Goal: Information Seeking & Learning: Learn about a topic

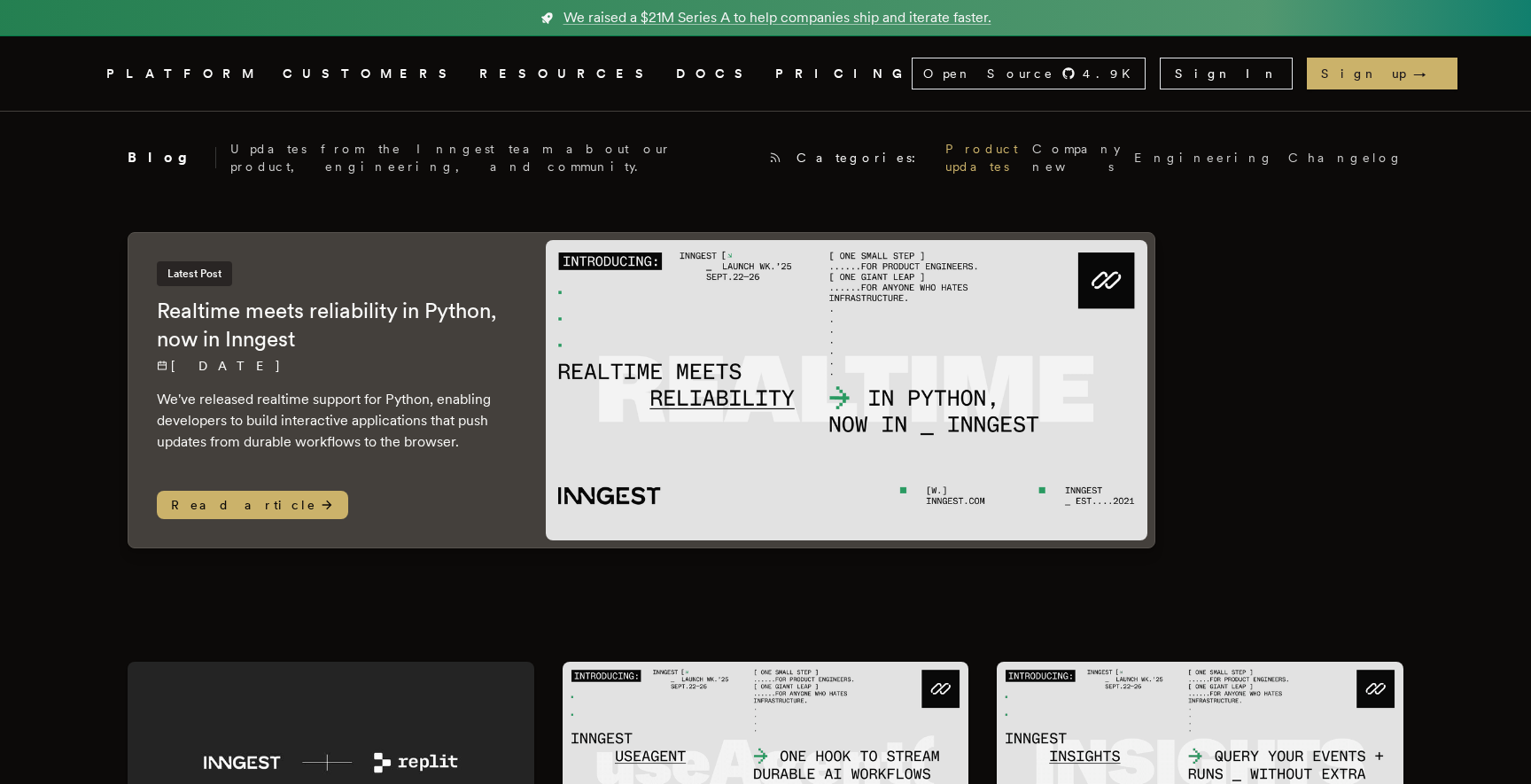
click at [946, 154] on link "Product updates" at bounding box center [982, 157] width 72 height 35
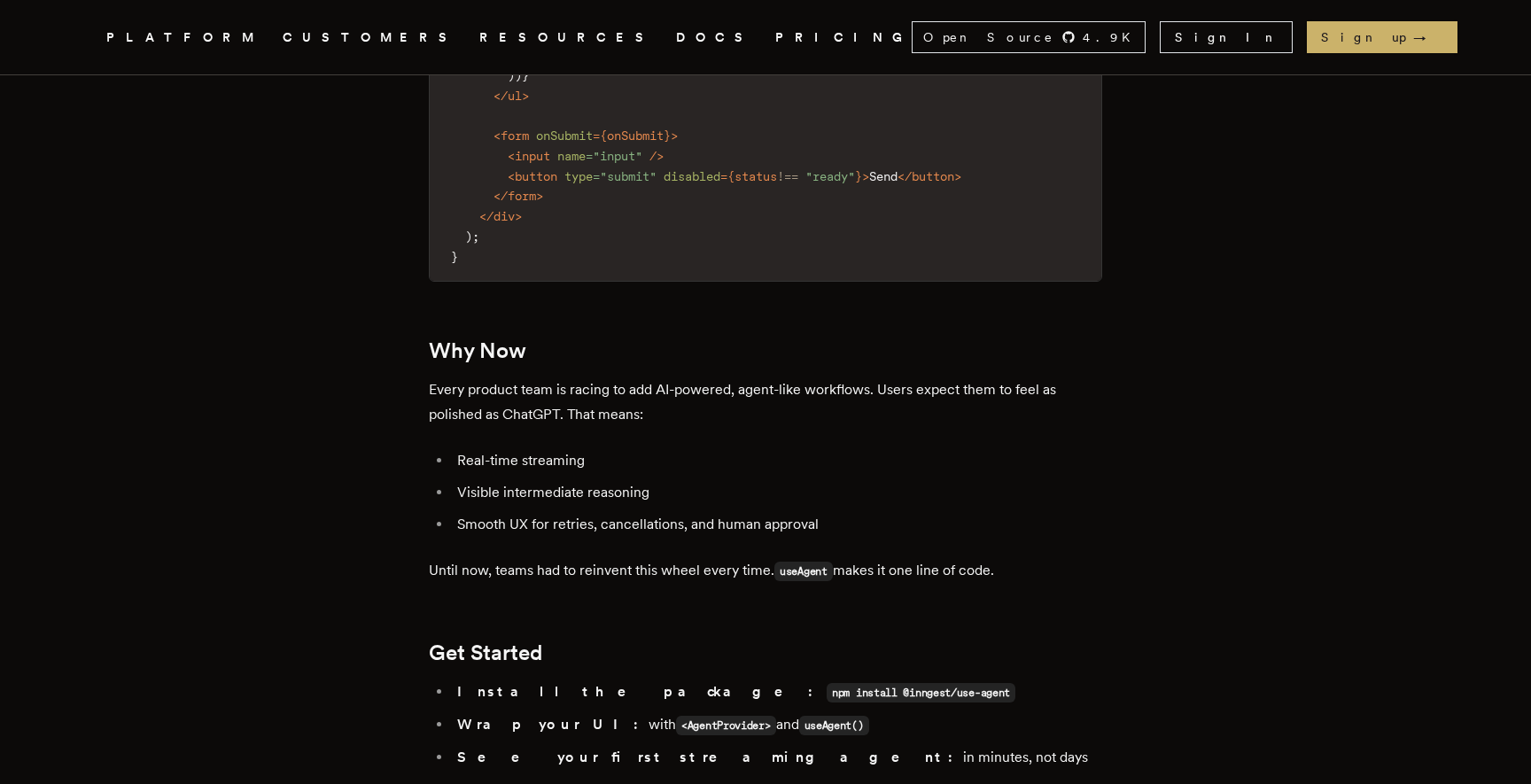
scroll to position [2992, 0]
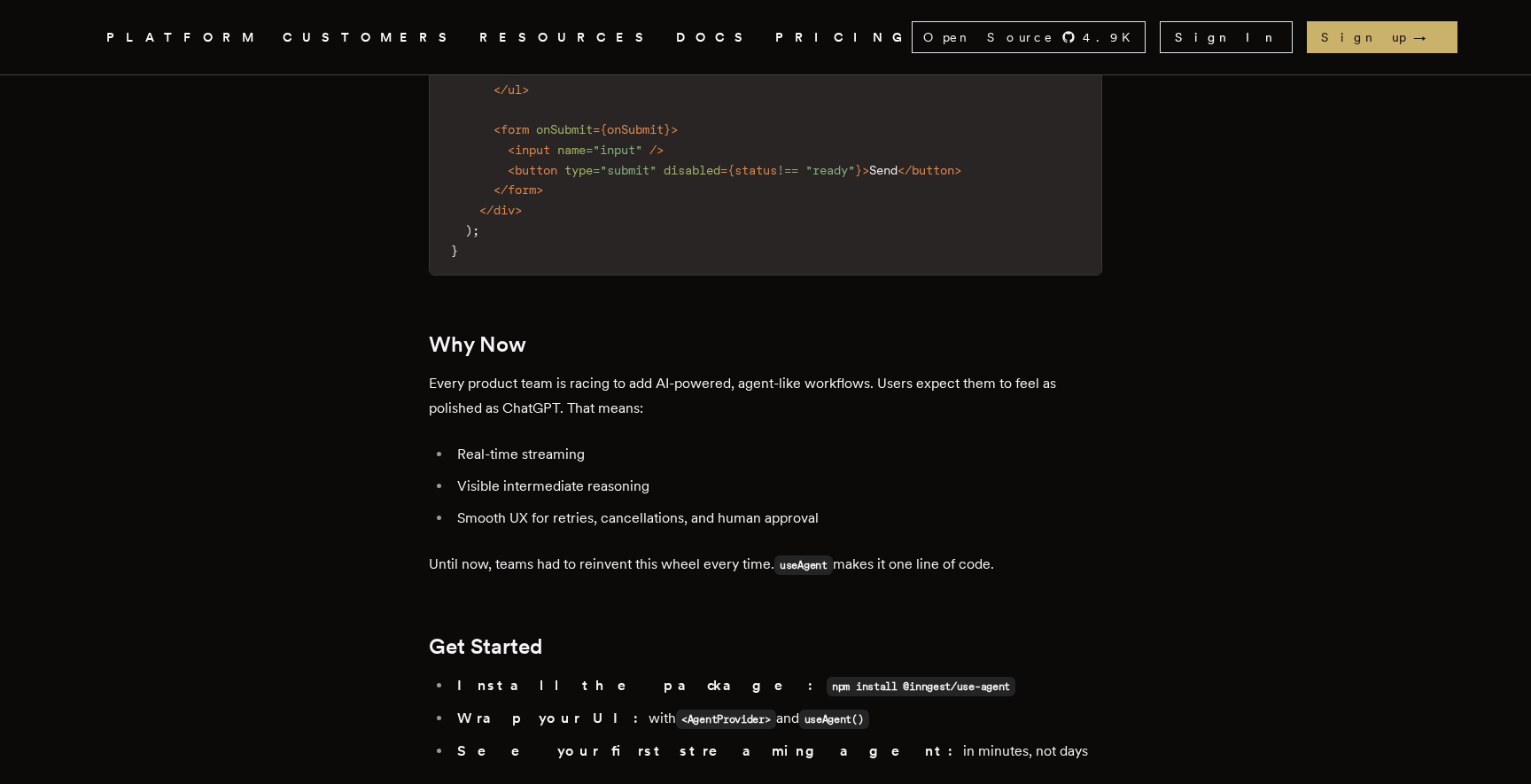
click at [575, 706] on li "Wrap your UI: with <AgentProvider> and useAgent()" at bounding box center [776, 718] width 650 height 26
click at [548, 742] on strong "See your first streaming agent:" at bounding box center [710, 751] width 506 height 17
click at [546, 783] on link "docs" at bounding box center [533, 797] width 30 height 17
